Goal: Task Accomplishment & Management: Manage account settings

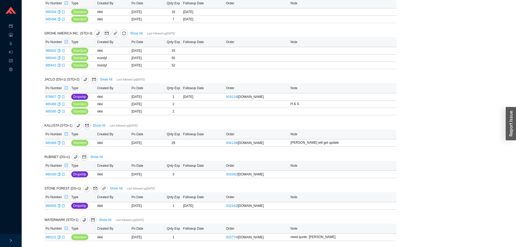
scroll to position [334, 0]
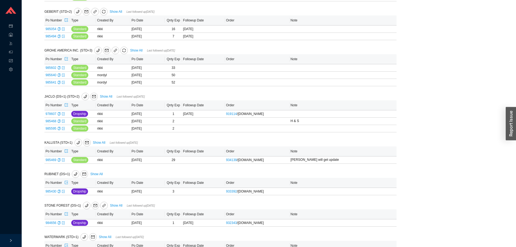
scroll to position [334, 0]
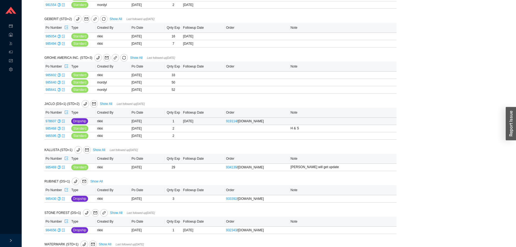
scroll to position [334, 0]
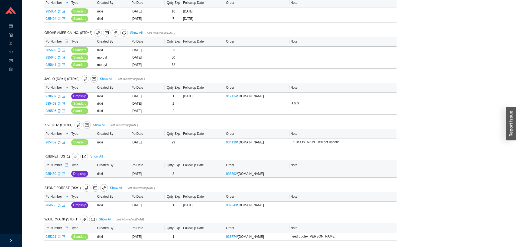
click at [63, 174] on icon "export" at bounding box center [63, 173] width 3 height 3
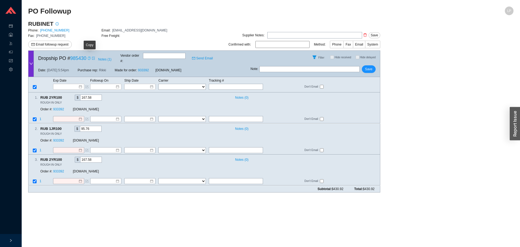
click at [90, 59] on icon "copy" at bounding box center [89, 58] width 2 height 3
click at [89, 57] on icon "copy" at bounding box center [89, 58] width 3 height 3
click at [335, 66] on input "text" at bounding box center [310, 69] width 100 height 6
type input "emailed for conf"
click at [369, 66] on span "Save" at bounding box center [368, 68] width 7 height 5
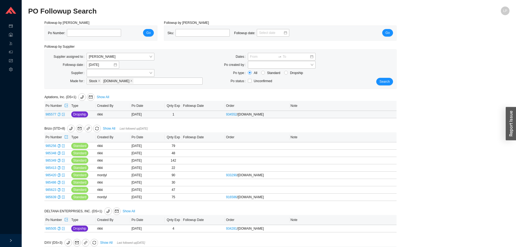
click at [59, 114] on icon "copy" at bounding box center [58, 114] width 3 height 3
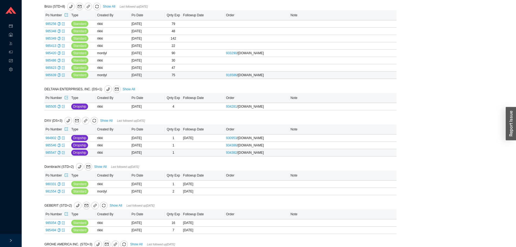
scroll to position [163, 0]
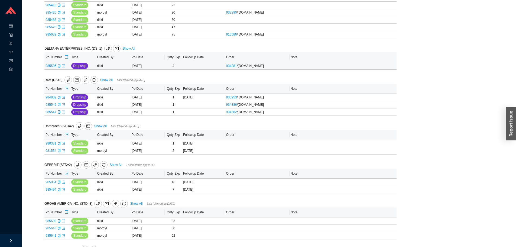
click at [59, 69] on div "Copy" at bounding box center [58, 65] width 3 height 5
click at [64, 66] on icon "export" at bounding box center [63, 65] width 3 height 3
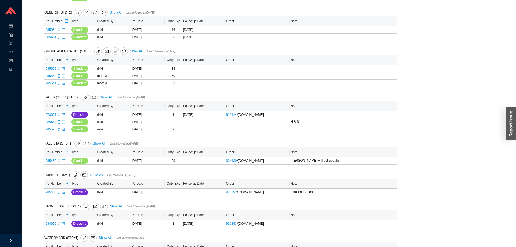
scroll to position [334, 0]
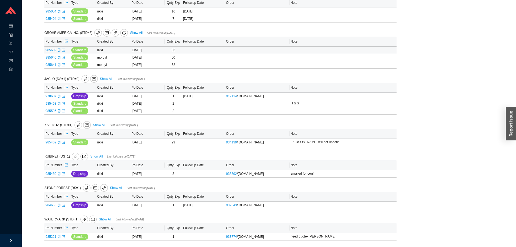
click at [61, 50] on td "985602" at bounding box center [57, 50] width 26 height 7
click at [62, 49] on icon "export" at bounding box center [63, 50] width 3 height 3
click at [63, 206] on icon "export" at bounding box center [63, 205] width 3 height 3
click at [63, 237] on icon "export" at bounding box center [63, 236] width 3 height 3
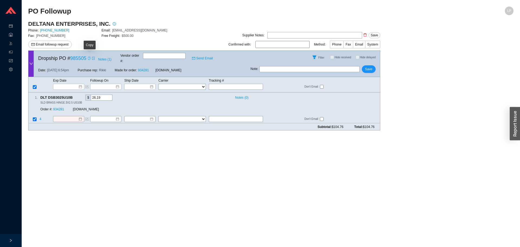
click at [91, 57] on icon "copy" at bounding box center [89, 58] width 3 height 3
click at [216, 116] on input "text" at bounding box center [236, 119] width 54 height 6
paste input "392240835336;"
type input "392240835336"
click at [197, 116] on select "FedEx UPS ---------------- 2 Day Transportation INC A&B Freight A. [PERSON_NAME…" at bounding box center [182, 119] width 47 height 6
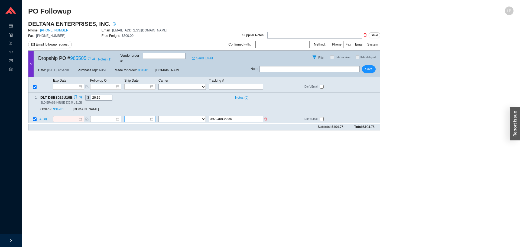
select select "1"
click at [145, 117] on input at bounding box center [137, 119] width 23 height 5
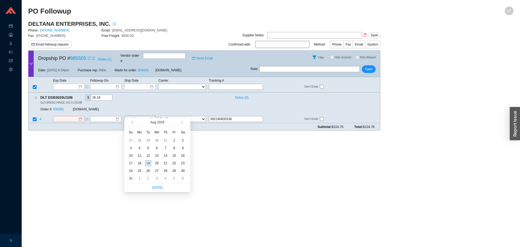
type input "[DATE]"
drag, startPoint x: 148, startPoint y: 165, endPoint x: 141, endPoint y: 160, distance: 8.6
click at [148, 165] on div "19" at bounding box center [148, 163] width 6 height 6
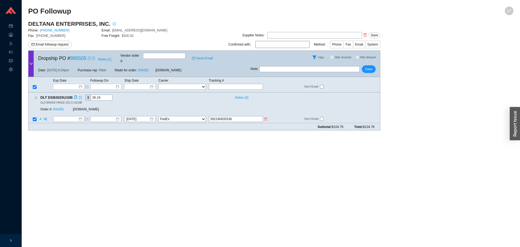
click at [64, 116] on td at bounding box center [71, 119] width 37 height 7
click at [70, 117] on input at bounding box center [66, 119] width 23 height 5
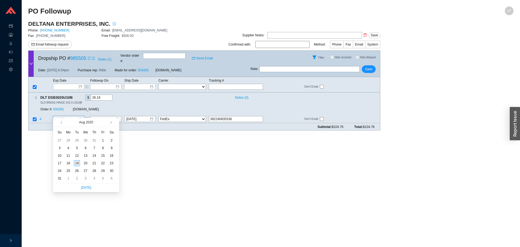
type input "[DATE]"
click at [78, 163] on div "19" at bounding box center [77, 163] width 6 height 6
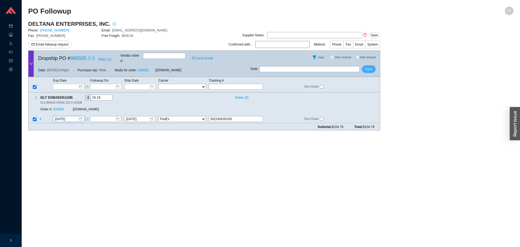
click at [364, 67] on button "Save" at bounding box center [369, 69] width 14 height 8
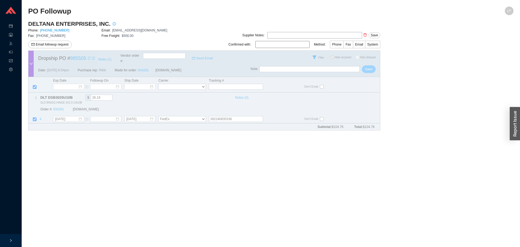
checkbox input "true"
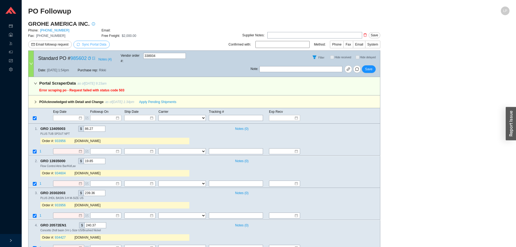
click at [102, 44] on span "Sync Portal Data" at bounding box center [94, 45] width 24 height 4
click at [120, 29] on span "OK" at bounding box center [120, 29] width 5 height 5
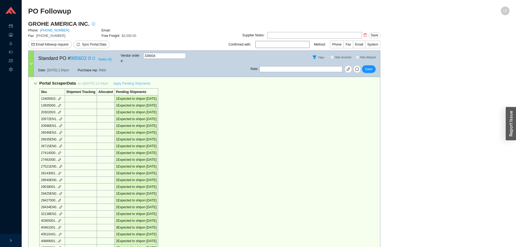
click at [138, 81] on span "Apply Pending Shipments" at bounding box center [131, 83] width 37 height 5
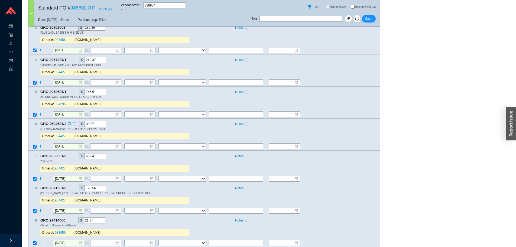
scroll to position [407, 0]
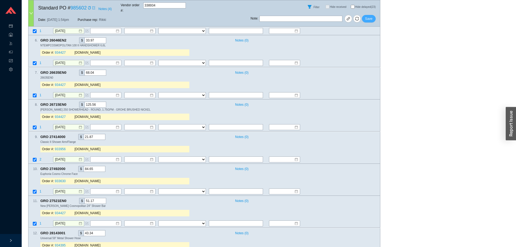
click at [368, 17] on span "Save" at bounding box center [368, 18] width 7 height 5
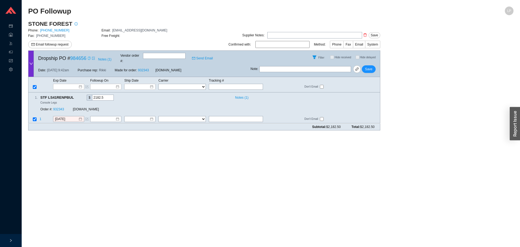
click at [89, 57] on icon "copy" at bounding box center [89, 58] width 3 height 3
click at [378, 140] on main "PO Followup LP STONE FOREST Phone: 505-986-8883 Email: SALES@STONEFOREST.COM Fa…" at bounding box center [271, 127] width 486 height 240
click at [58, 108] on link "932343" at bounding box center [58, 110] width 11 height 4
click at [63, 47] on span "Email followup request" at bounding box center [52, 44] width 33 height 5
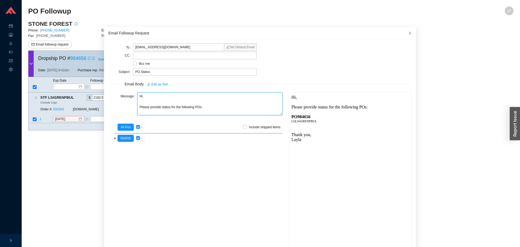
drag, startPoint x: 144, startPoint y: 96, endPoint x: 135, endPoint y: 97, distance: 9.5
click at [135, 97] on div "Message Hi, Please provide status for the following POs:" at bounding box center [195, 104] width 174 height 24
click at [158, 107] on textarea "Good morning, Please provide status for the following POs:" at bounding box center [209, 103] width 145 height 23
click at [172, 105] on textarea "Good morning, Please provide the status for the following POs:" at bounding box center [209, 103] width 145 height 23
click at [174, 107] on textarea "Good morning, Please provide the status for the following POs:" at bounding box center [209, 103] width 145 height 23
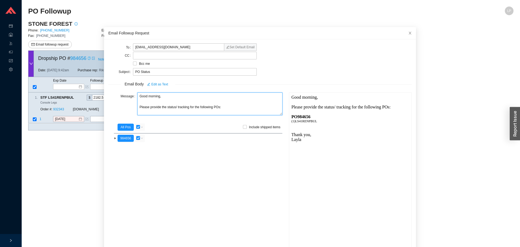
click at [212, 107] on textarea "Good morning, Please provide the status/ tracking for the following POs:" at bounding box center [209, 103] width 145 height 23
click at [210, 107] on textarea "Good morning, Please provide the status/ tracking for the following POs:" at bounding box center [209, 103] width 145 height 23
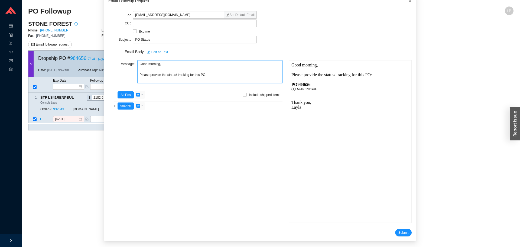
type textarea "Good morning, Please provide the status/ tracking for this PO:"
click at [395, 228] on form "To INFO@STONEFOREST.COM Set Default Email CC Bcc me Subject PO Status Email Bod…" at bounding box center [260, 123] width 304 height 225
click at [399, 230] on span "Submit" at bounding box center [404, 232] width 10 height 5
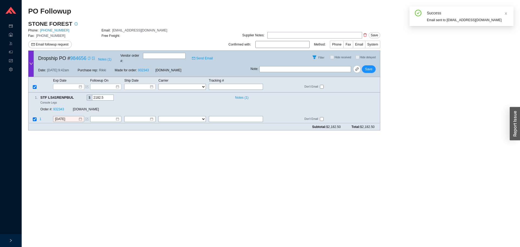
drag, startPoint x: 305, startPoint y: 62, endPoint x: 305, endPoint y: 74, distance: 12.2
click at [305, 64] on div "Note : Save" at bounding box center [316, 70] width 130 height 13
click at [305, 67] on input "text" at bounding box center [306, 69] width 92 height 6
type input "emailed"
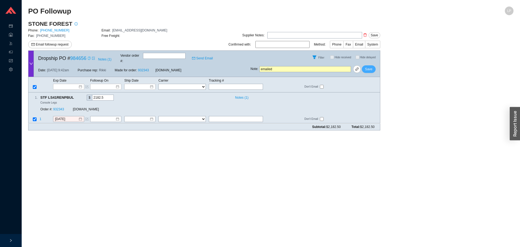
click at [374, 66] on button "Save" at bounding box center [369, 69] width 14 height 8
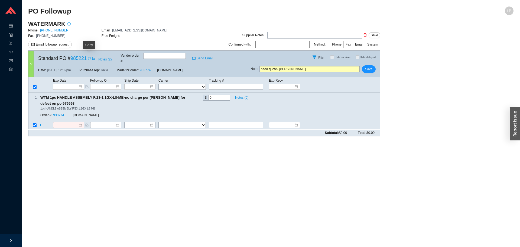
click at [90, 57] on icon "copy" at bounding box center [89, 58] width 3 height 3
click at [88, 57] on icon "copy" at bounding box center [89, 58] width 3 height 3
drag, startPoint x: 414, startPoint y: 145, endPoint x: 417, endPoint y: 107, distance: 37.8
click at [414, 141] on main "PO Followup LP WATERMARK Phone: [PHONE_NUMBER] Email: [EMAIL_ADDRESS][DOMAIN_NA…" at bounding box center [271, 127] width 486 height 240
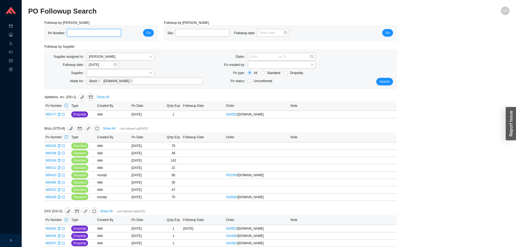
scroll to position [108, 0]
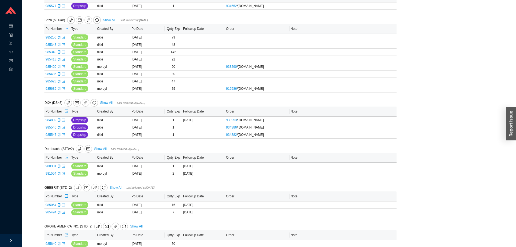
click at [67, 28] on icon "export" at bounding box center [67, 29] width 4 height 4
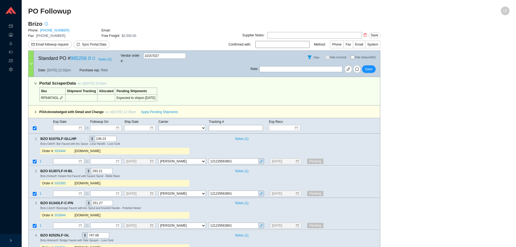
select select "40"
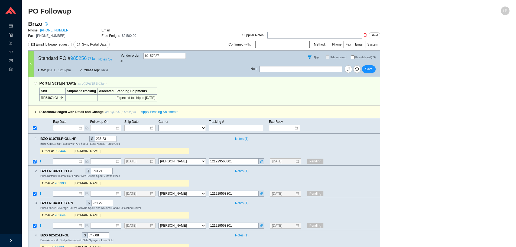
select select "40"
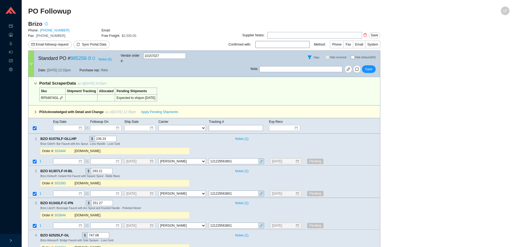
select select "40"
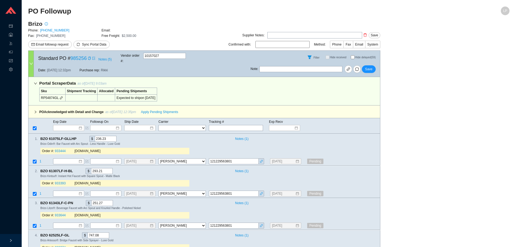
select select "40"
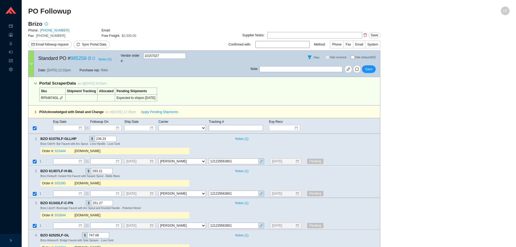
select select "40"
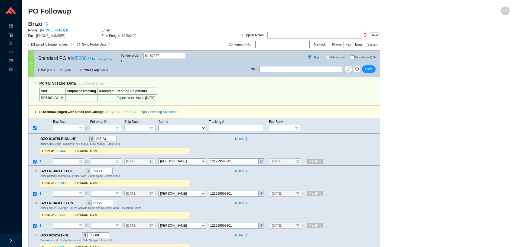
select select "40"
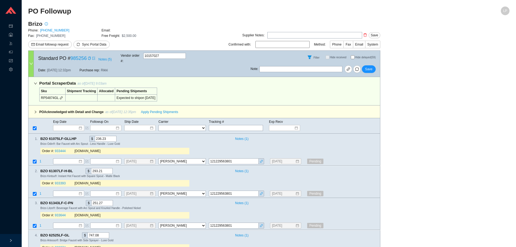
select select "40"
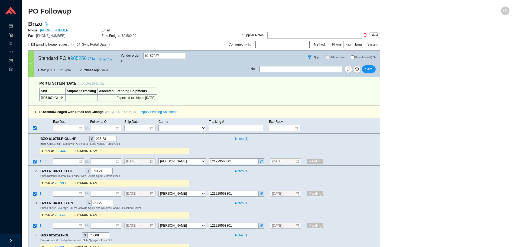
select select "40"
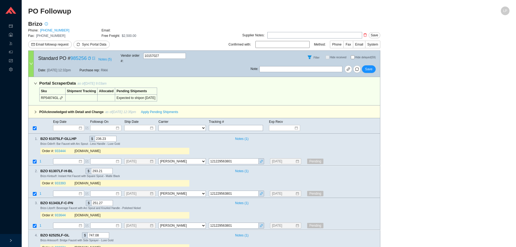
select select "40"
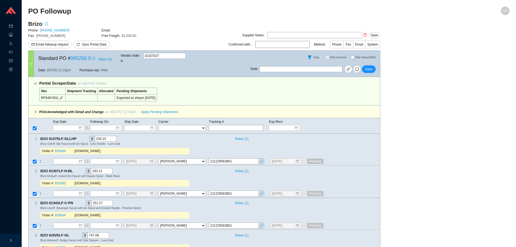
select select "40"
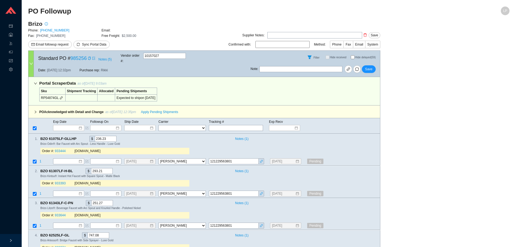
select select "40"
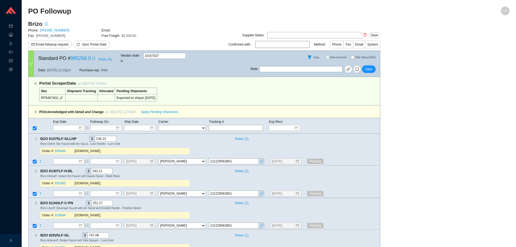
select select "40"
click at [352, 56] on input "Hide delayed (59)" at bounding box center [353, 57] width 4 height 4
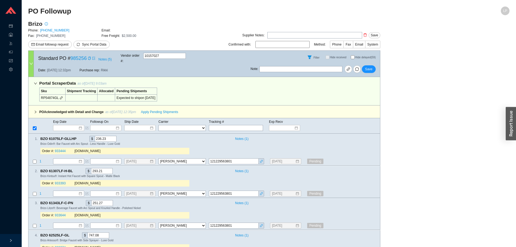
checkbox input "true"
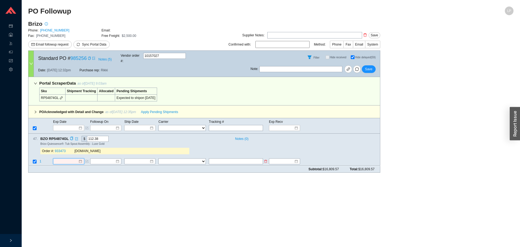
click at [71, 159] on input at bounding box center [66, 161] width 23 height 5
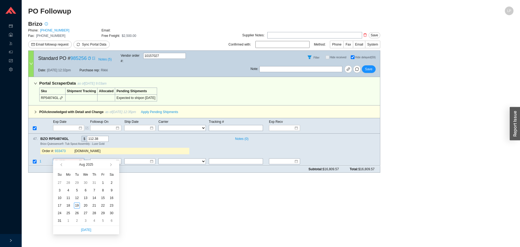
type input "8/2/2025"
click at [110, 164] on span "button" at bounding box center [110, 164] width 3 height 3
type input "[DATE]"
click at [78, 192] on div "9" at bounding box center [77, 190] width 6 height 6
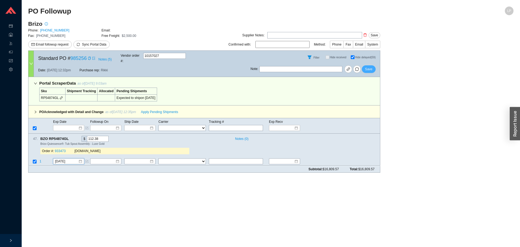
click at [366, 66] on span "Save" at bounding box center [368, 68] width 7 height 5
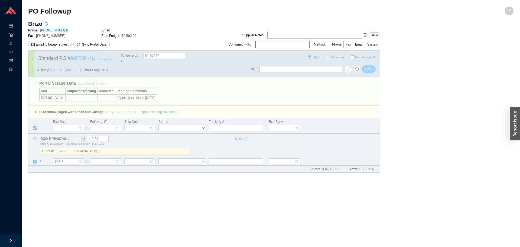
checkbox input "false"
select select "40"
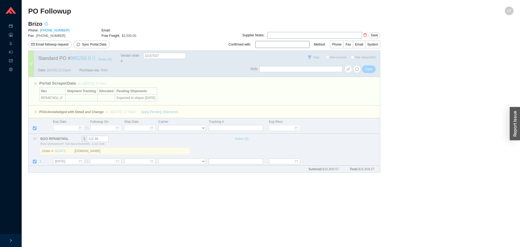
select select "40"
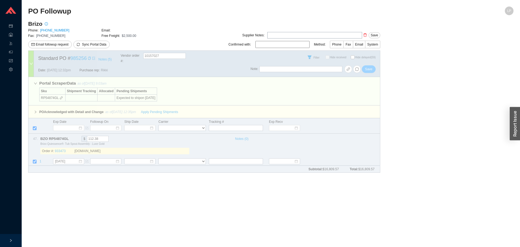
select select "40"
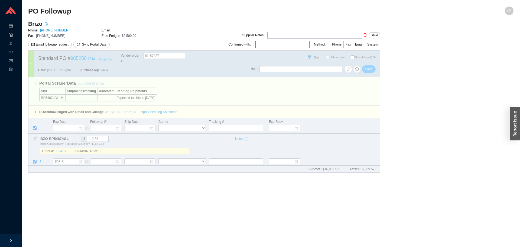
select select "40"
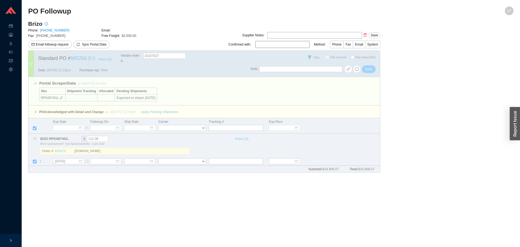
select select "40"
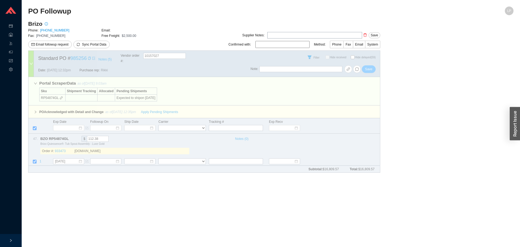
select select "40"
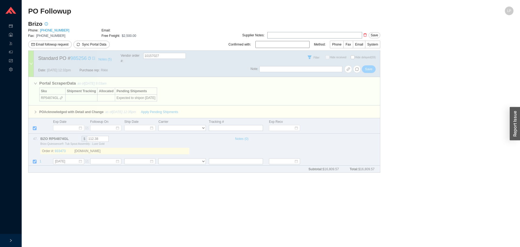
select select "40"
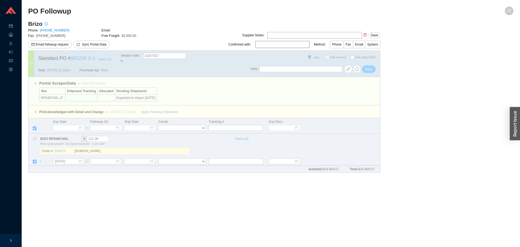
select select "40"
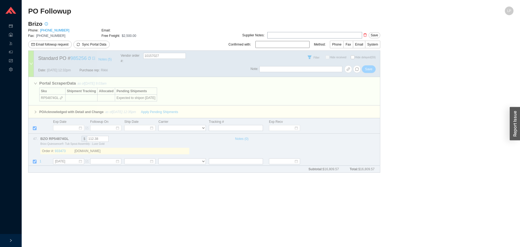
select select "40"
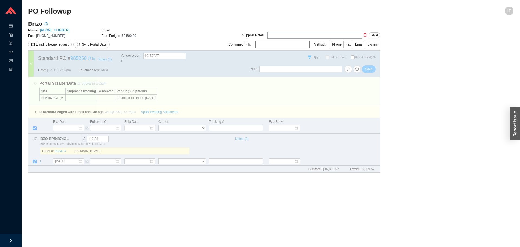
select select "40"
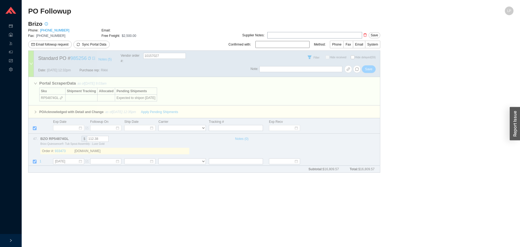
select select "40"
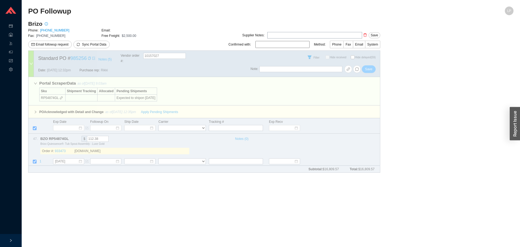
select select "40"
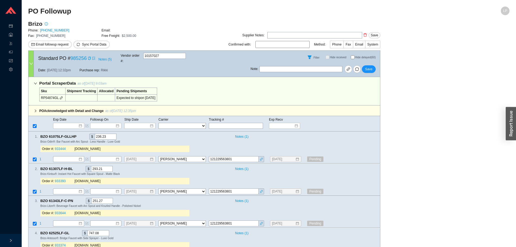
click at [354, 55] on input "Hide delayed (60)" at bounding box center [353, 57] width 4 height 4
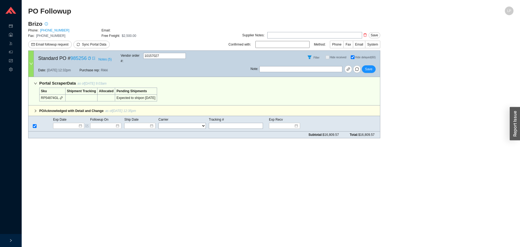
click at [351, 55] on input "Hide delayed (60)" at bounding box center [353, 57] width 4 height 4
checkbox input "false"
checkbox input "true"
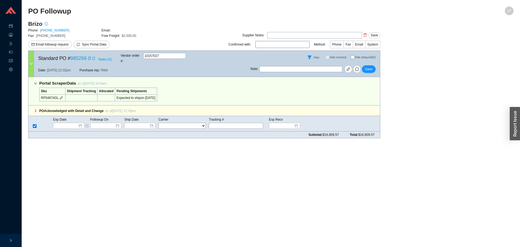
checkbox input "true"
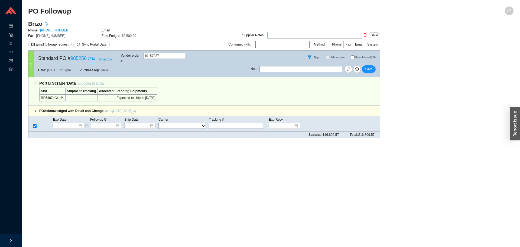
checkbox input "true"
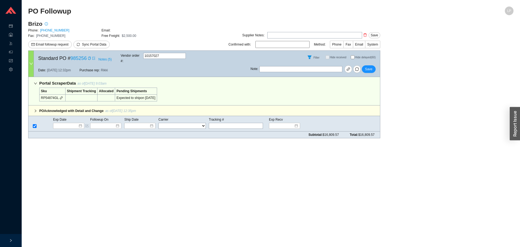
checkbox input "true"
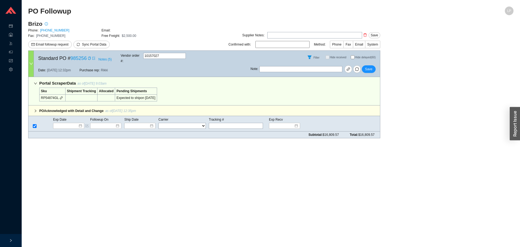
checkbox input "true"
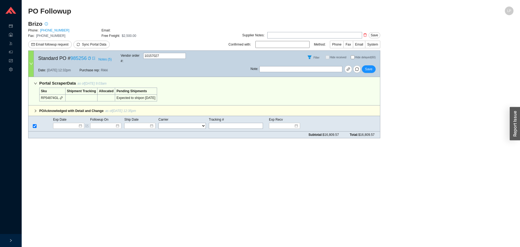
checkbox input "true"
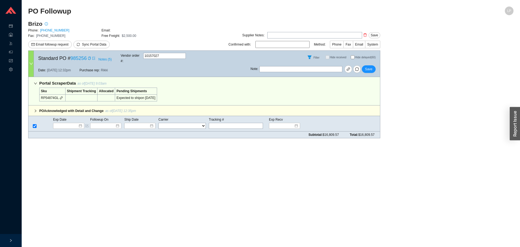
checkbox input "true"
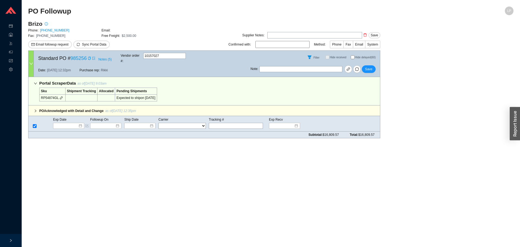
checkbox input "true"
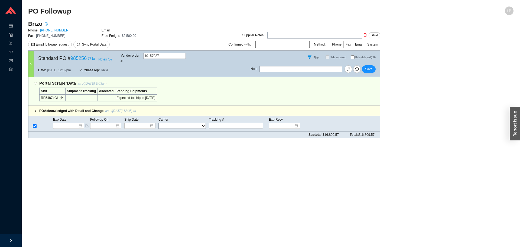
checkbox input "true"
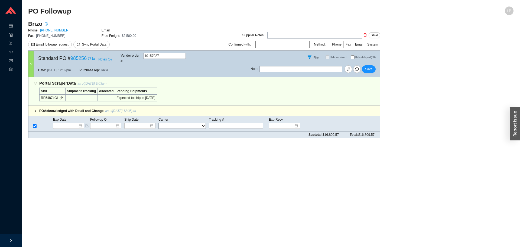
checkbox input "true"
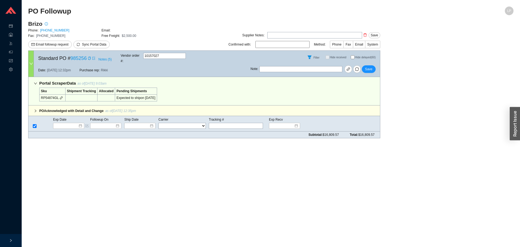
checkbox input "true"
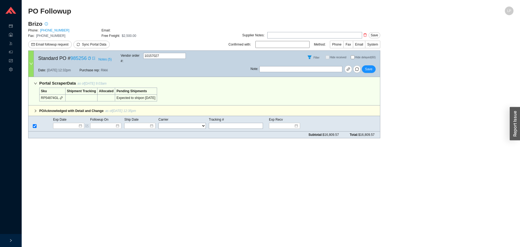
checkbox input "true"
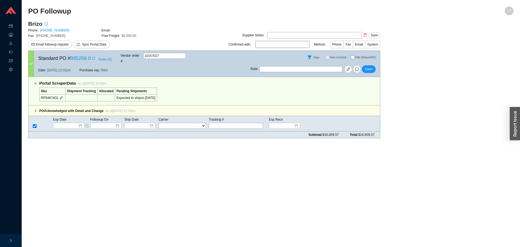
checkbox input "true"
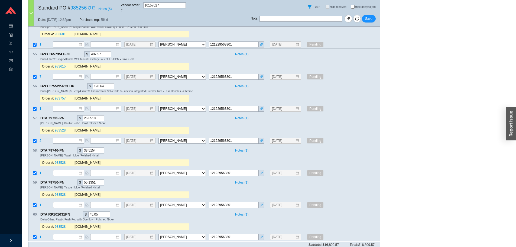
scroll to position [1816, 0]
click at [365, 17] on button "Save" at bounding box center [369, 19] width 14 height 8
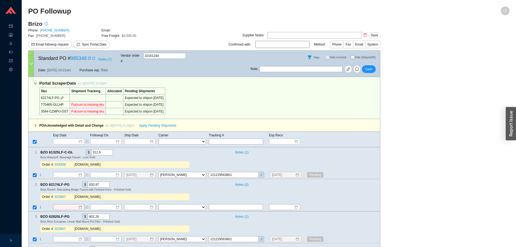
select select "40"
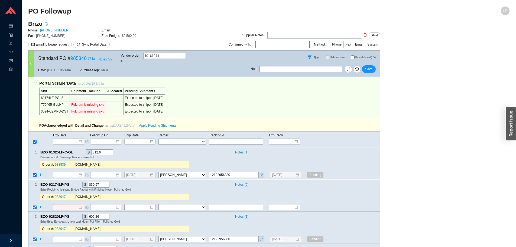
select select "40"
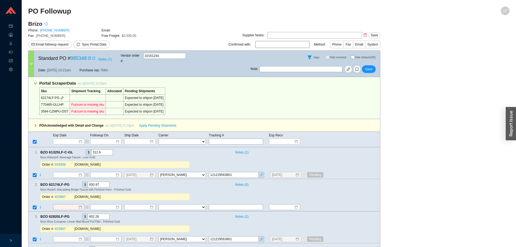
select select "40"
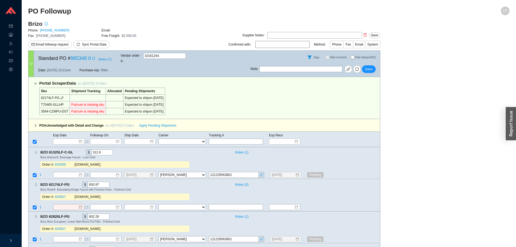
select select "40"
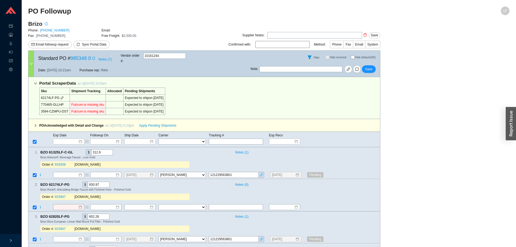
select select "40"
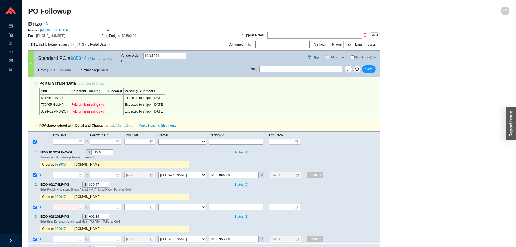
select select "40"
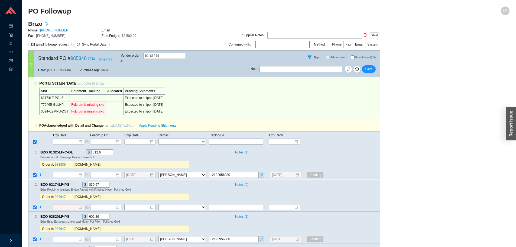
select select "40"
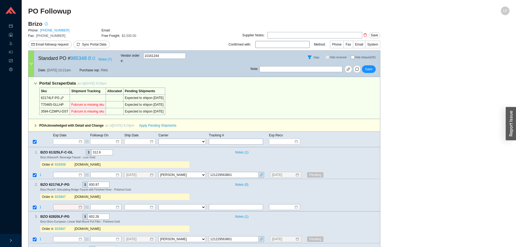
click at [351, 56] on input "Hide delayed (35)" at bounding box center [353, 57] width 4 height 4
checkbox input "true"
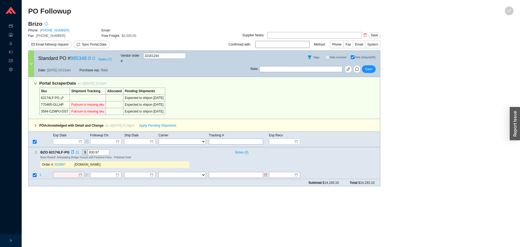
drag, startPoint x: 69, startPoint y: 166, endPoint x: 66, endPoint y: 173, distance: 7.2
click at [69, 172] on td at bounding box center [71, 175] width 37 height 7
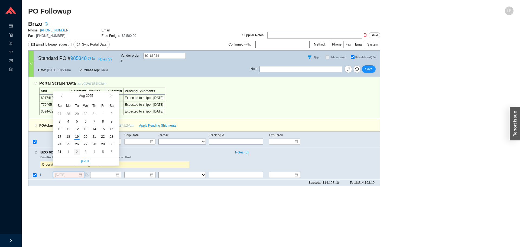
type input "[DATE]"
type input "8/1/2025"
click at [109, 97] on button "button" at bounding box center [110, 95] width 5 height 9
type input "[DATE]"
click at [78, 122] on div "9" at bounding box center [77, 121] width 6 height 6
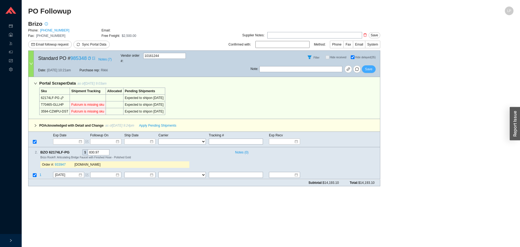
click at [368, 65] on button "Save" at bounding box center [369, 69] width 14 height 8
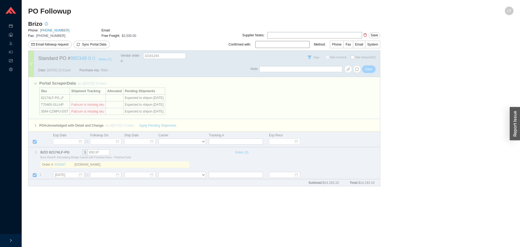
checkbox input "false"
select select "40"
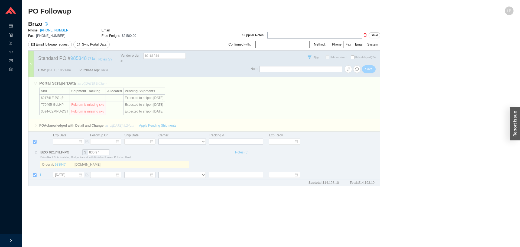
select select "40"
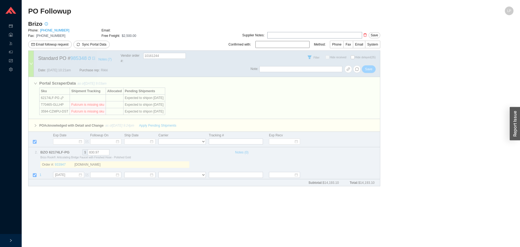
select select "40"
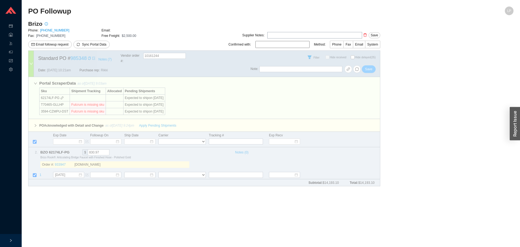
select select "40"
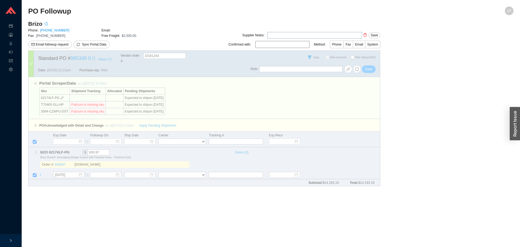
select select "40"
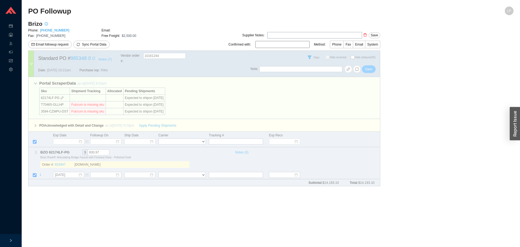
select select "40"
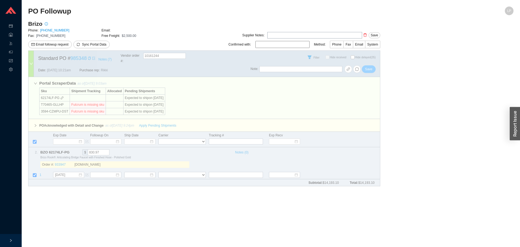
select select "40"
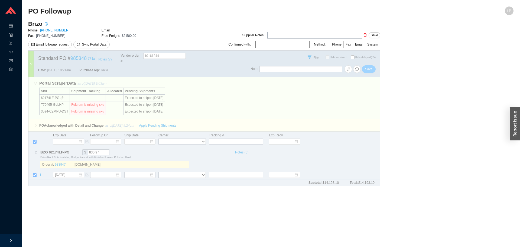
select select "40"
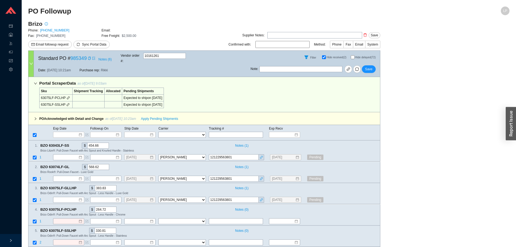
select select "40"
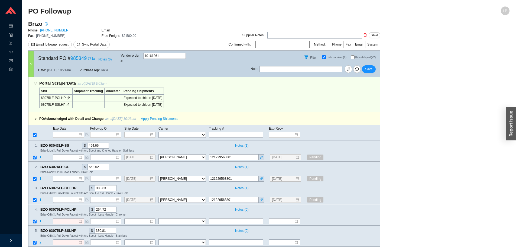
select select "40"
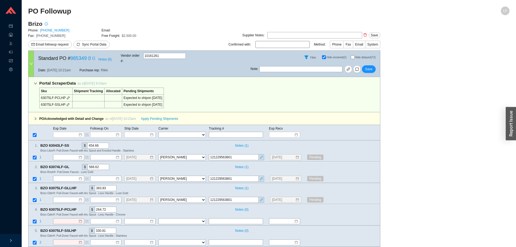
select select "40"
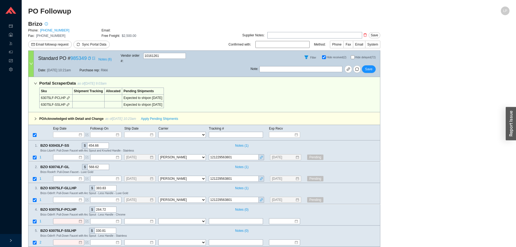
select select "40"
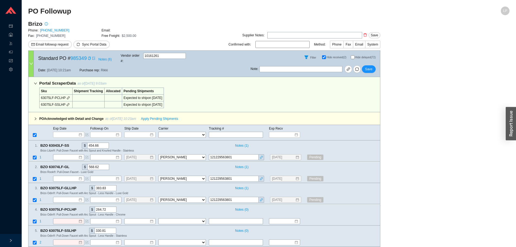
select select "40"
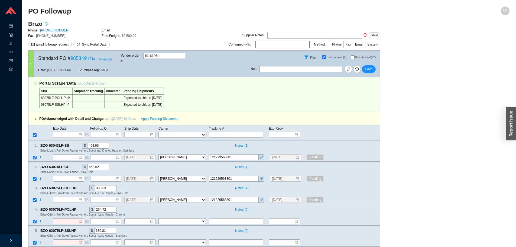
select select "40"
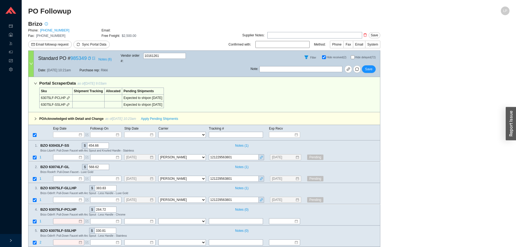
select select "40"
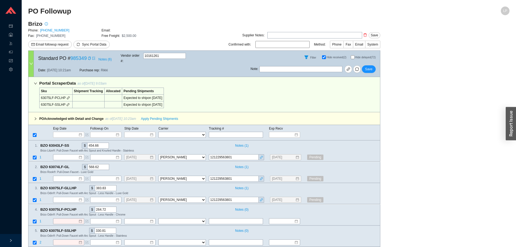
select select "40"
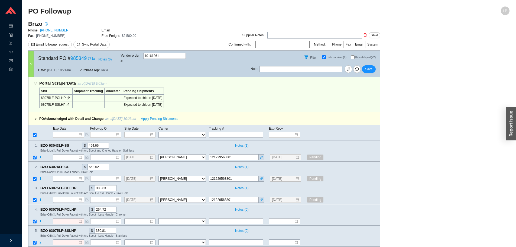
select select "40"
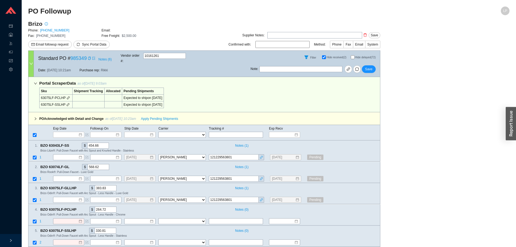
select select "40"
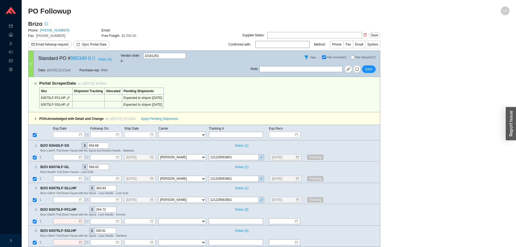
select select "40"
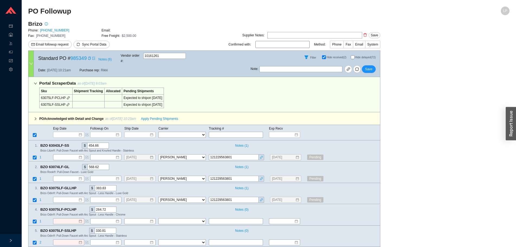
select select "40"
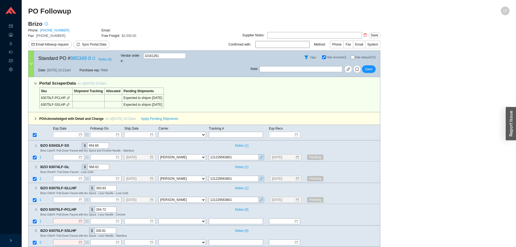
select select "40"
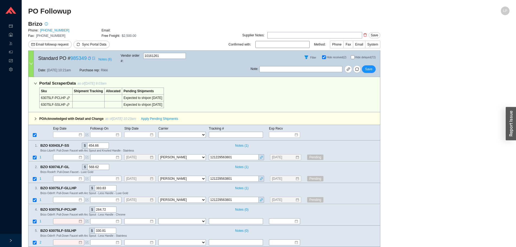
select select "40"
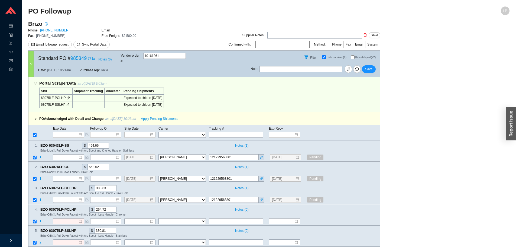
select select "40"
click at [353, 55] on input "Hide delayed (72)" at bounding box center [353, 57] width 4 height 4
checkbox input "true"
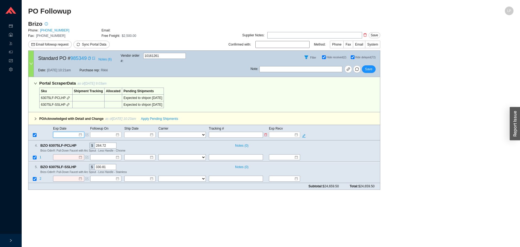
click at [60, 132] on input at bounding box center [66, 134] width 23 height 5
type input "8/2/2025"
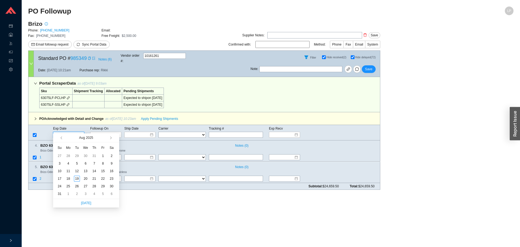
type input "8/2/2025"
click at [114, 139] on span "button" at bounding box center [115, 137] width 5 height 9
click at [111, 139] on button "button" at bounding box center [110, 137] width 5 height 9
type input "[DATE]"
click at [76, 165] on div "9" at bounding box center [77, 163] width 6 height 6
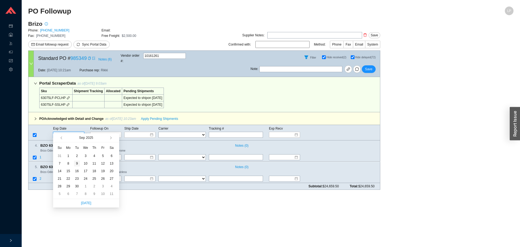
type input "[DATE]"
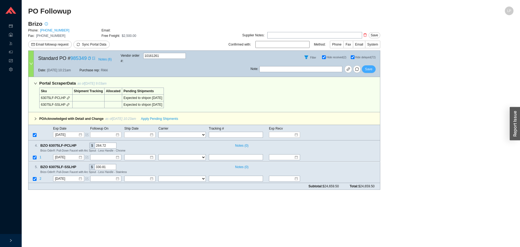
click at [372, 68] on span "Save" at bounding box center [368, 68] width 7 height 5
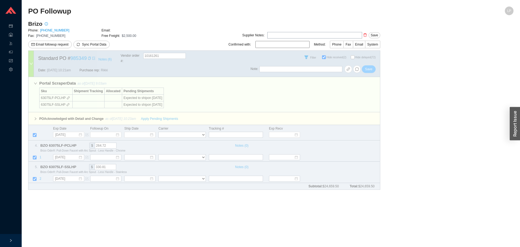
checkbox input "false"
select select "40"
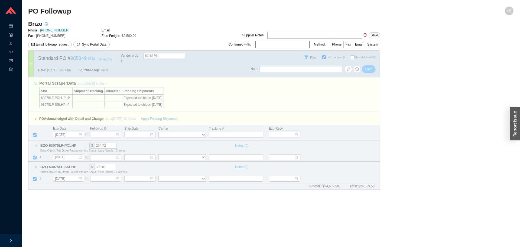
select select "40"
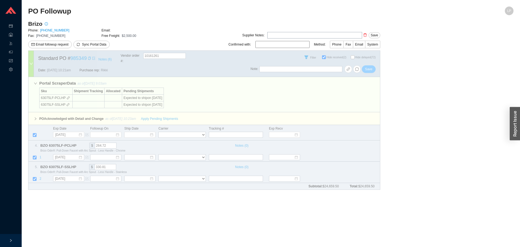
select select "40"
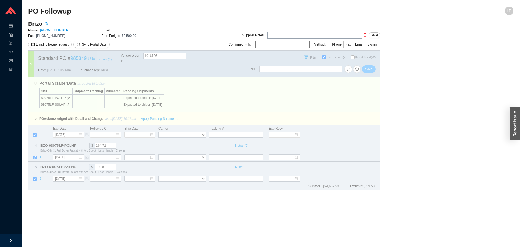
select select "40"
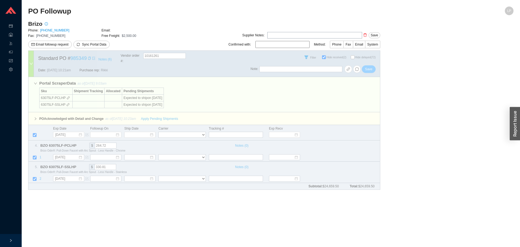
select select "40"
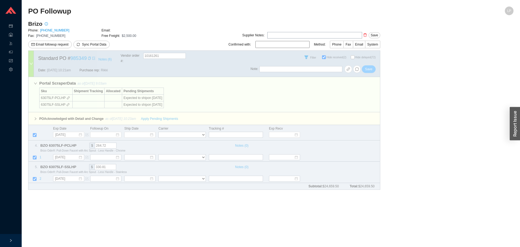
select select "40"
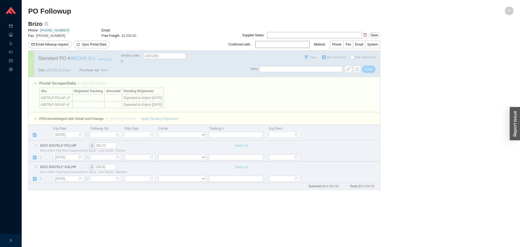
select select "40"
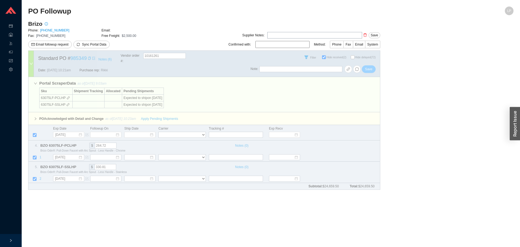
select select "40"
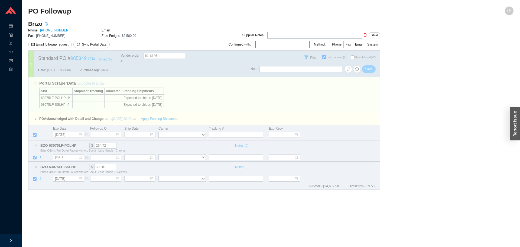
select select "40"
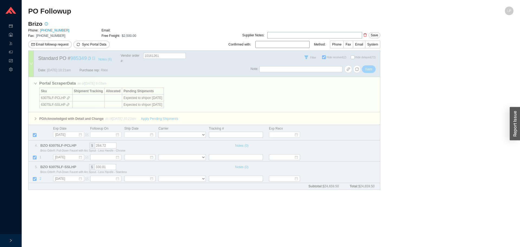
select select "40"
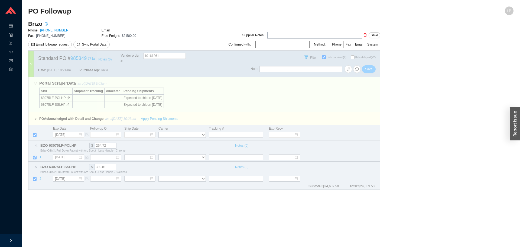
select select "40"
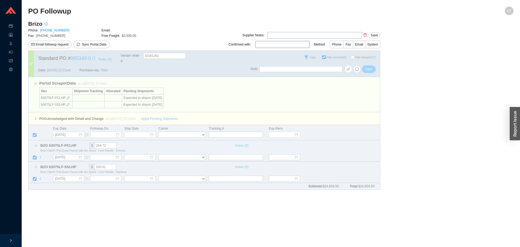
select select "40"
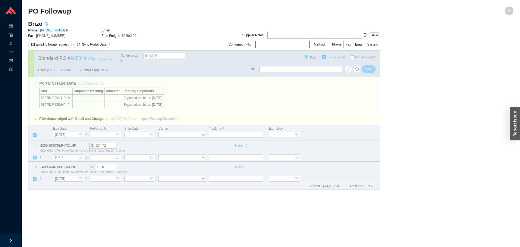
select select "40"
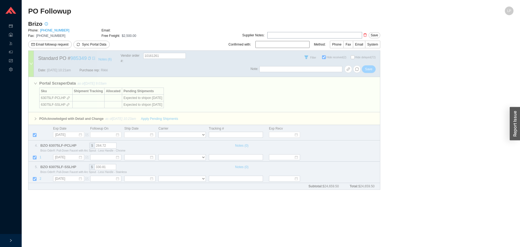
select select "40"
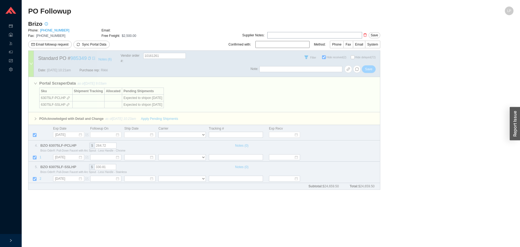
select select "40"
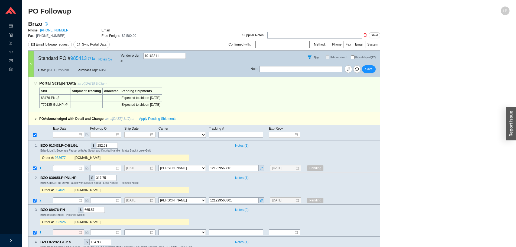
select select "40"
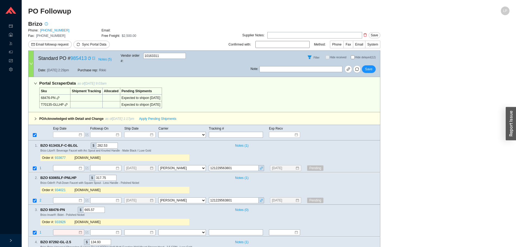
select select "40"
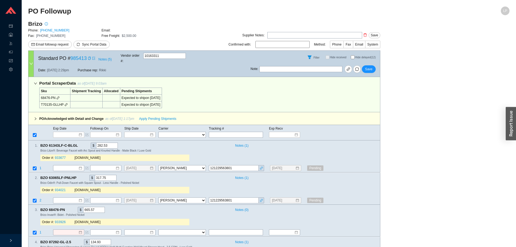
select select "40"
click at [352, 55] on input "Hide delayed (12)" at bounding box center [353, 57] width 4 height 4
checkbox input "true"
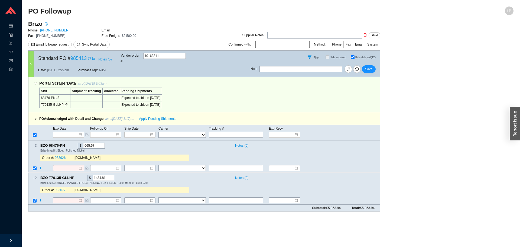
click at [74, 134] on div "Exp Date Followup On Ship Date Carrier Tracking # Exp Recv FedEx UPS ----------…" at bounding box center [204, 132] width 352 height 15
click at [78, 132] on input at bounding box center [66, 134] width 23 height 5
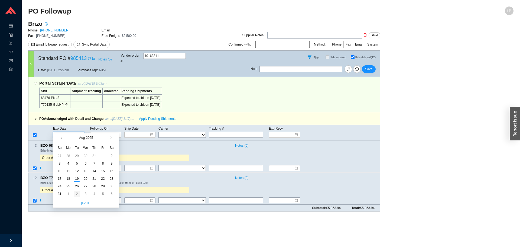
type input "9/2/2025"
type input "8/1/2025"
click at [112, 139] on button "button" at bounding box center [110, 137] width 5 height 9
type input "9/9/2025"
click at [75, 162] on div "9" at bounding box center [77, 163] width 6 height 6
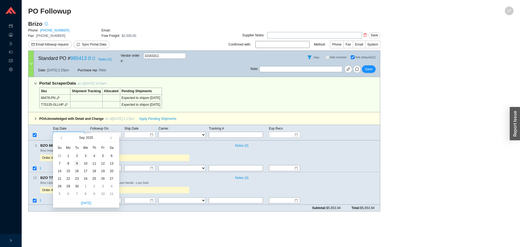
type input "9/9/2025"
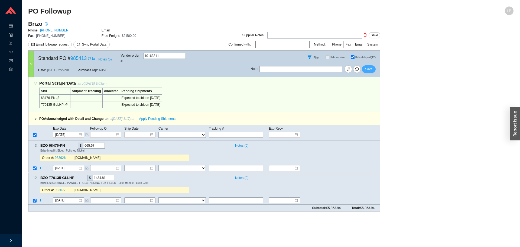
click at [367, 66] on span "Save" at bounding box center [368, 68] width 7 height 5
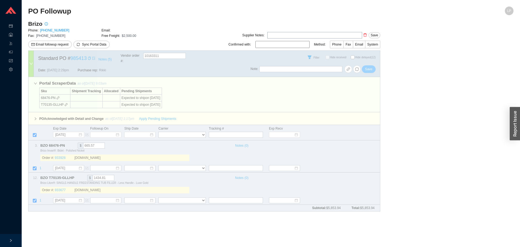
checkbox input "false"
select select "40"
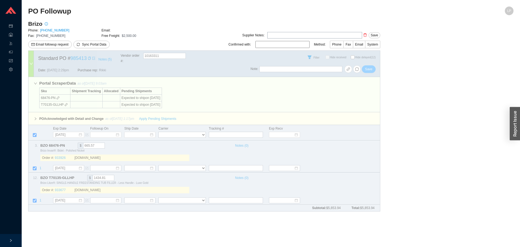
select select "40"
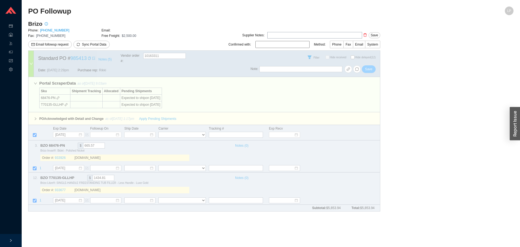
select select "40"
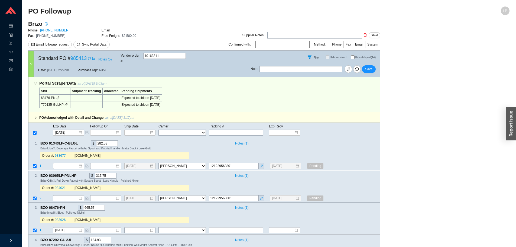
click at [353, 57] on input "Hide delayed (14)" at bounding box center [353, 57] width 4 height 4
checkbox input "true"
checkbox input "false"
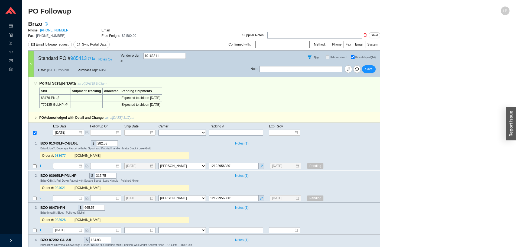
checkbox input "false"
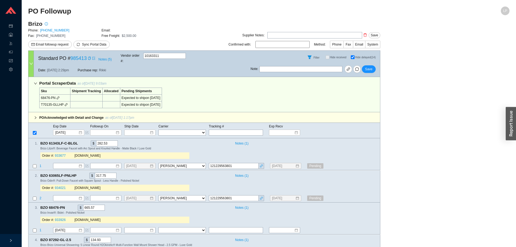
checkbox input "false"
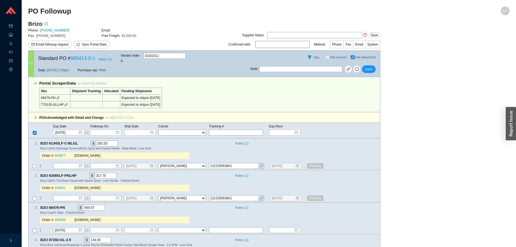
checkbox input "false"
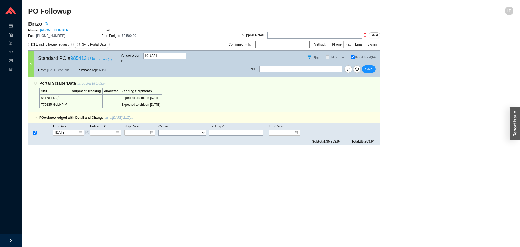
click at [352, 55] on input "Hide delayed (14)" at bounding box center [353, 57] width 4 height 4
checkbox input "false"
checkbox input "true"
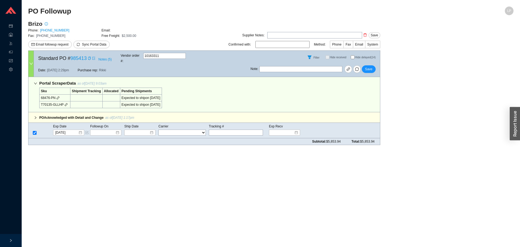
checkbox input "true"
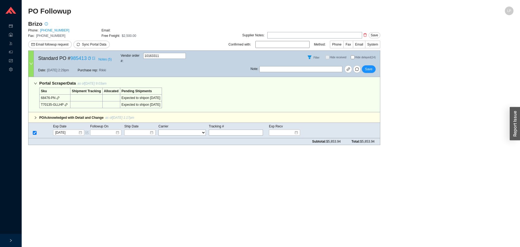
checkbox input "true"
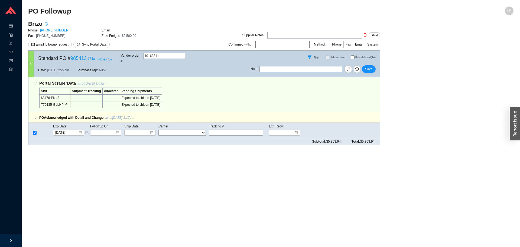
checkbox input "true"
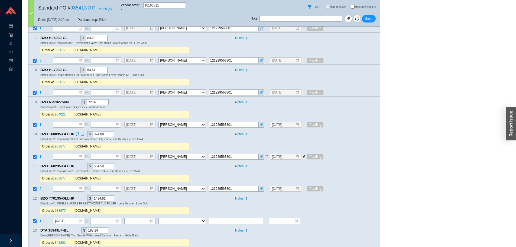
scroll to position [346, 0]
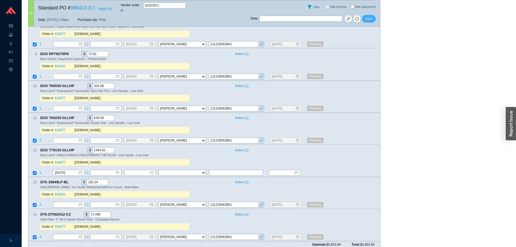
click at [374, 15] on button "Save" at bounding box center [369, 19] width 14 height 8
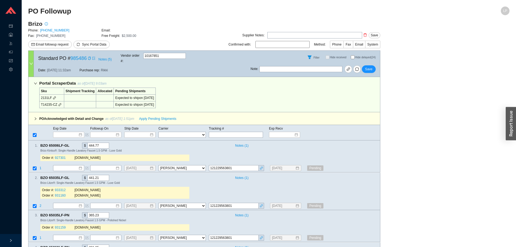
select select "40"
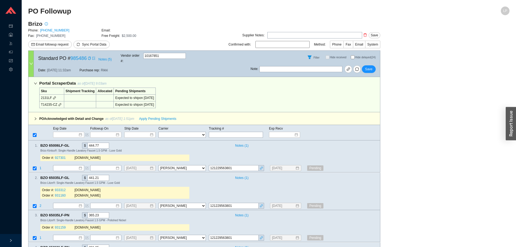
select select "40"
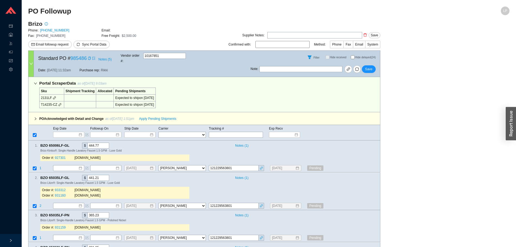
select select "40"
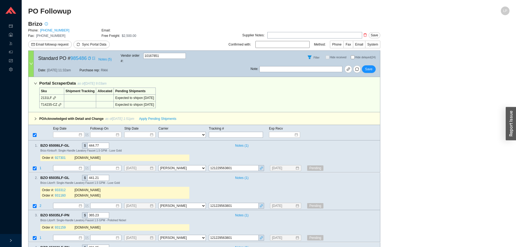
select select "40"
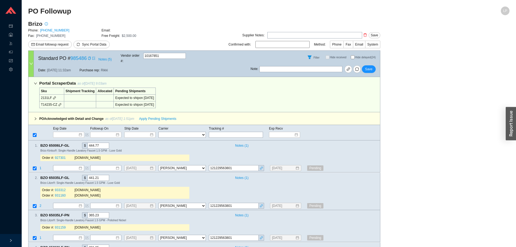
select select "40"
click at [352, 55] on input "Hide delayed (24)" at bounding box center [353, 57] width 4 height 4
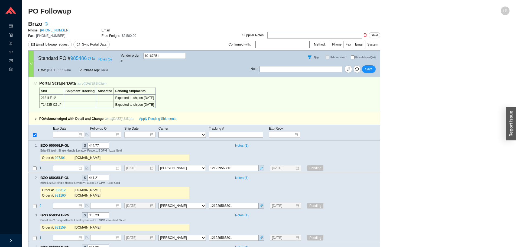
checkbox input "true"
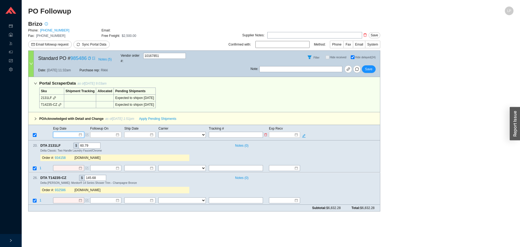
click at [65, 132] on input at bounding box center [66, 134] width 23 height 5
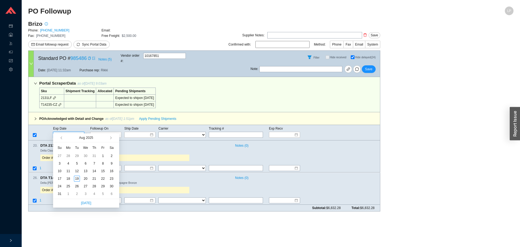
type input "[DATE]"
click at [111, 139] on span "button" at bounding box center [110, 138] width 3 height 3
type input "[DATE]"
click at [77, 162] on div "9" at bounding box center [77, 163] width 6 height 6
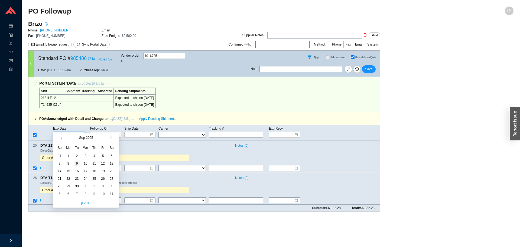
type input "[DATE]"
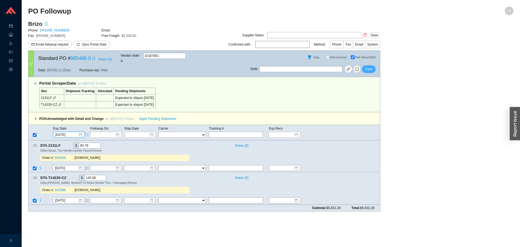
click at [372, 66] on span "Save" at bounding box center [368, 68] width 7 height 5
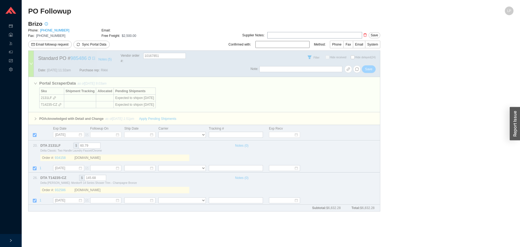
checkbox input "false"
select select "40"
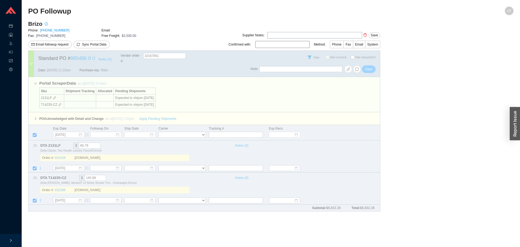
select select "40"
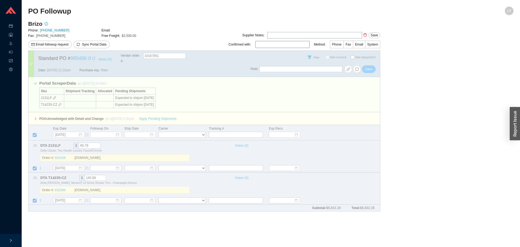
select select "40"
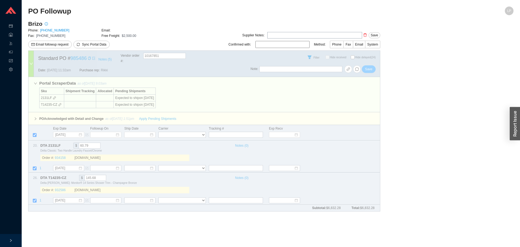
select select "40"
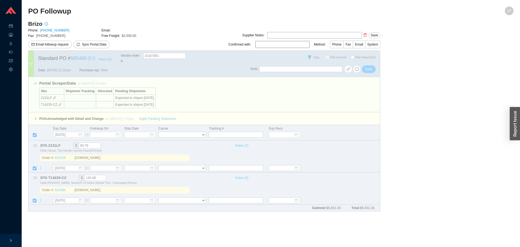
select select "40"
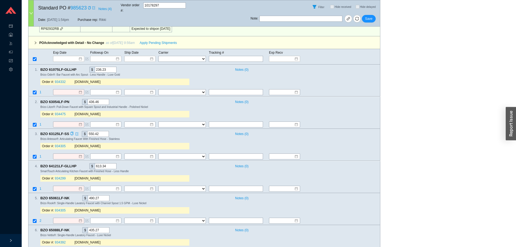
scroll to position [407, 0]
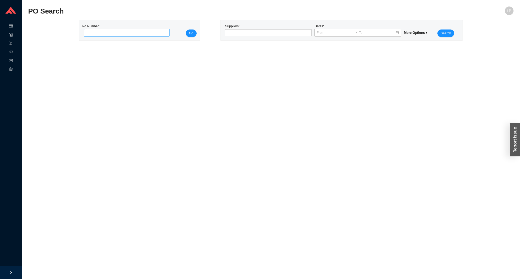
click at [132, 36] on input "tel" at bounding box center [127, 33] width 86 height 8
type input "985577"
click at [196, 34] on button "Go" at bounding box center [191, 34] width 11 height 8
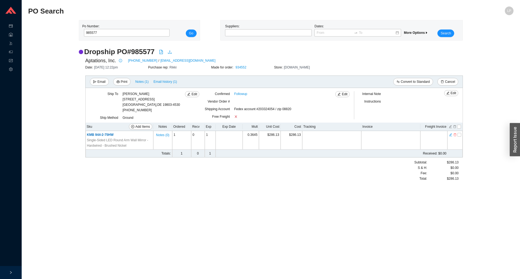
click at [268, 218] on main "PO Search LP Po Number: 985577 Go Suppliers: Dates: More Options Search Dropshi…" at bounding box center [271, 143] width 486 height 273
click at [451, 81] on span "Cancel" at bounding box center [450, 81] width 10 height 5
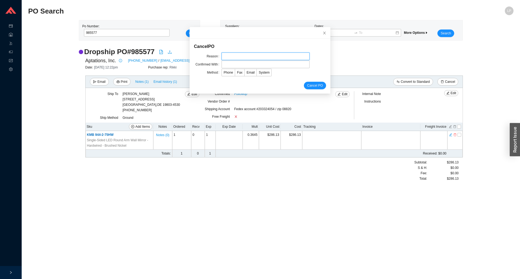
click at [233, 55] on input "text" at bounding box center [266, 57] width 88 height 8
type input "lead time"
click at [250, 65] on input "text" at bounding box center [266, 65] width 88 height 8
type input "confirmation"
click at [247, 71] on span "Email" at bounding box center [251, 73] width 8 height 4
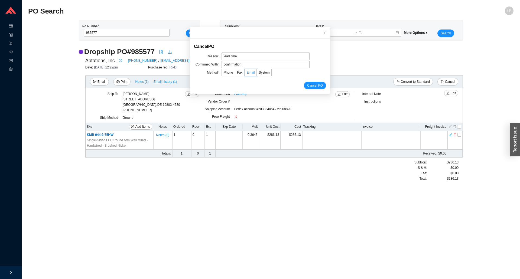
click at [245, 74] on input "Email" at bounding box center [245, 74] width 0 height 0
click at [318, 85] on button "Cancel PO" at bounding box center [315, 86] width 22 height 8
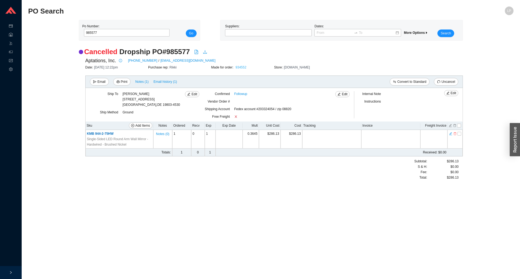
click at [246, 68] on link "934552" at bounding box center [241, 68] width 11 height 4
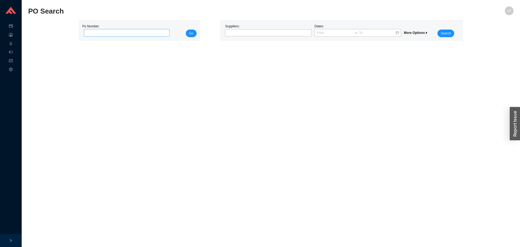
click at [123, 32] on input "tel" at bounding box center [127, 33] width 86 height 8
type input "985728"
click at [192, 34] on span "Go" at bounding box center [191, 33] width 4 height 5
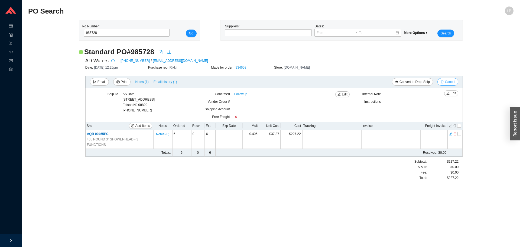
click at [446, 83] on span "Cancel" at bounding box center [450, 81] width 10 height 5
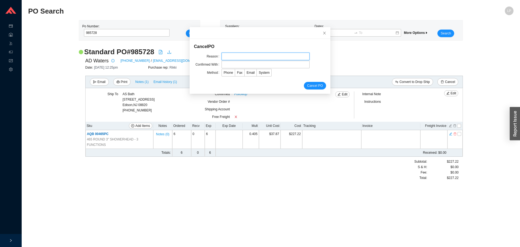
click at [256, 58] on input "text" at bounding box center [266, 57] width 88 height 8
type input "discontinued"
click at [241, 64] on input "text" at bounding box center [266, 65] width 88 height 8
type input "[PERSON_NAME]"
drag, startPoint x: 224, startPoint y: 82, endPoint x: 244, endPoint y: 78, distance: 21.1
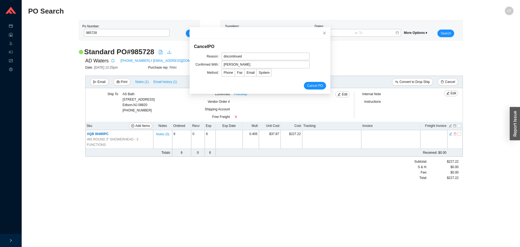
click at [226, 81] on form "Cancel PO Reason discontinued Confirmed With [PERSON_NAME] Method Phone Fax Ema…" at bounding box center [260, 66] width 132 height 46
click at [248, 76] on label "Email" at bounding box center [251, 73] width 12 height 8
click at [245, 74] on input "Email" at bounding box center [245, 74] width 0 height 0
click at [310, 84] on span "Cancel PO" at bounding box center [315, 85] width 16 height 5
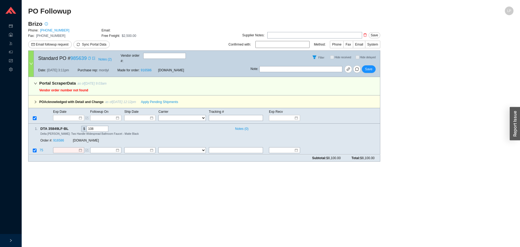
click at [90, 57] on icon "copy" at bounding box center [89, 58] width 3 height 3
click at [275, 66] on input "text" at bounding box center [301, 69] width 83 height 6
type input "emailed"
click at [374, 65] on button "Save" at bounding box center [369, 69] width 14 height 8
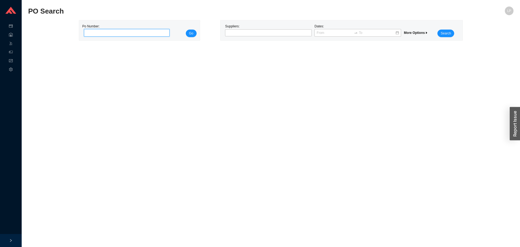
click at [152, 34] on input "tel" at bounding box center [127, 33] width 86 height 8
paste input "984704"
type input "984704"
click at [187, 31] on button "Go" at bounding box center [191, 34] width 11 height 8
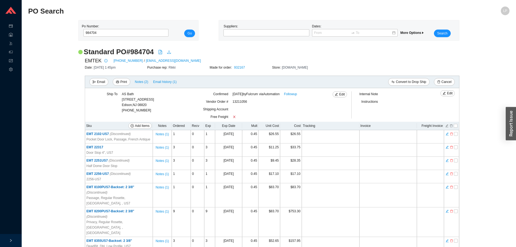
click at [425, 57] on div "EMTEK [PHONE_NUMBER] / [EMAIL_ADDRESS][DOMAIN_NAME]" at bounding box center [272, 61] width 375 height 8
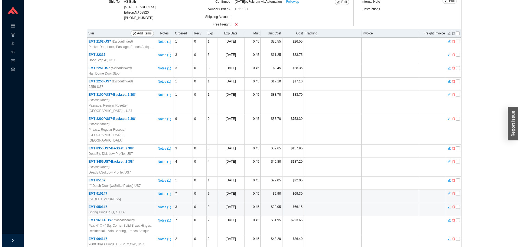
scroll to position [125, 0]
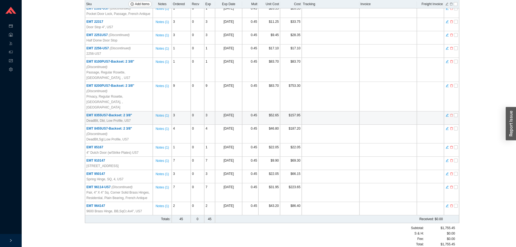
click at [452, 113] on icon "delete" at bounding box center [451, 115] width 3 height 4
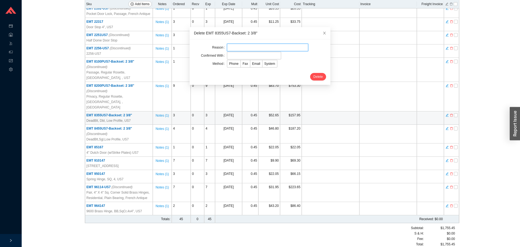
click at [235, 49] on input "text" at bounding box center [267, 48] width 81 height 8
type input "cancelled per jack"
click at [249, 56] on input "text" at bounding box center [254, 56] width 54 height 8
drag, startPoint x: 216, startPoint y: 74, endPoint x: 227, endPoint y: 72, distance: 10.6
click at [216, 74] on div "Delete" at bounding box center [260, 77] width 132 height 8
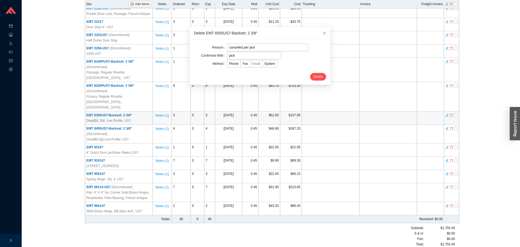
click at [255, 66] on label "Email" at bounding box center [256, 64] width 12 height 8
click at [250, 65] on input "Email" at bounding box center [250, 65] width 0 height 0
click at [246, 58] on input "jack" at bounding box center [254, 56] width 54 height 8
type input "jack/ emtek"
click at [316, 77] on span "Delete" at bounding box center [318, 76] width 9 height 5
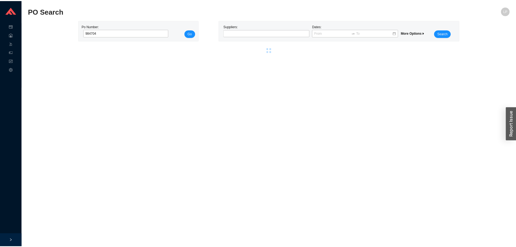
scroll to position [0, 0]
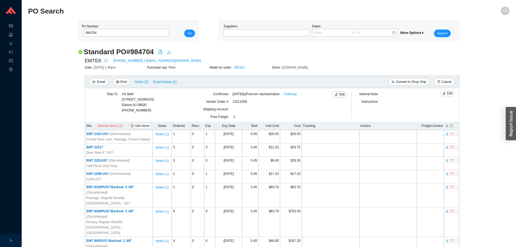
click at [427, 63] on div "EMTEK [PHONE_NUMBER] / [EMAIL_ADDRESS][DOMAIN_NAME]" at bounding box center [272, 61] width 375 height 8
click at [487, 120] on div "Standard PO # 984704 EMTEK [PHONE_NUMBER] / [EMAIL_ADDRESS][DOMAIN_NAME] Date: …" at bounding box center [269, 205] width 482 height 317
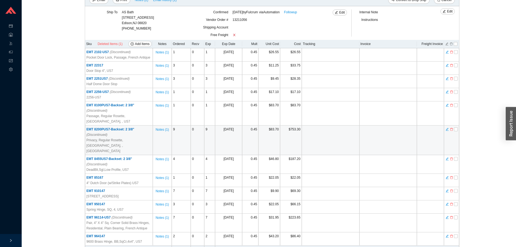
scroll to position [112, 0]
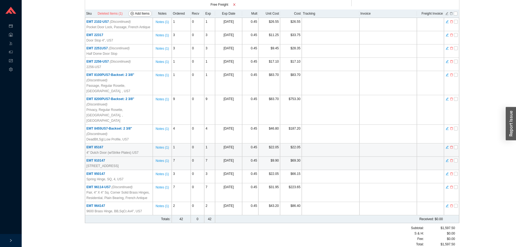
click at [94, 150] on td "EMT 85167 4" Dutch Door (w/Strike Plates) US7" at bounding box center [119, 149] width 68 height 13
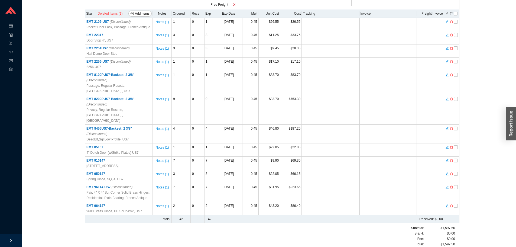
click at [479, 49] on div "Standard PO # 984704 EMTEK 800-356-2741 / orders@emtek.com Date: 8/6/25 1:45pm …" at bounding box center [269, 93] width 482 height 317
click at [453, 22] on icon "delete" at bounding box center [451, 22] width 3 height 4
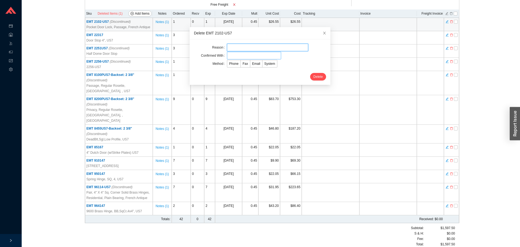
drag, startPoint x: 235, startPoint y: 48, endPoint x: 241, endPoint y: 53, distance: 8.0
click at [235, 48] on input "text" at bounding box center [267, 48] width 81 height 8
type input "cancelled per jack"
click at [227, 55] on input "text" at bounding box center [254, 56] width 54 height 8
click at [238, 55] on input "jack/ emek" at bounding box center [254, 56] width 54 height 8
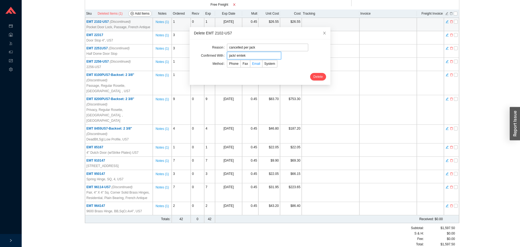
type input "jack/ emtek"
click at [255, 64] on span "Email" at bounding box center [256, 64] width 8 height 4
click at [250, 65] on input "Email" at bounding box center [250, 65] width 0 height 0
click at [317, 74] on span "Delete" at bounding box center [318, 76] width 9 height 5
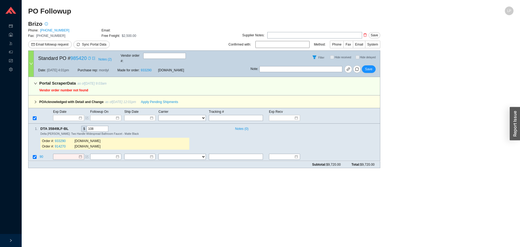
click at [89, 58] on icon "copy" at bounding box center [89, 58] width 3 height 3
click at [279, 70] on div "Note : Save" at bounding box center [316, 70] width 130 height 13
drag, startPoint x: 284, startPoint y: 63, endPoint x: 288, endPoint y: 67, distance: 6.4
click at [284, 66] on input "text" at bounding box center [301, 69] width 83 height 6
type input "emailed"
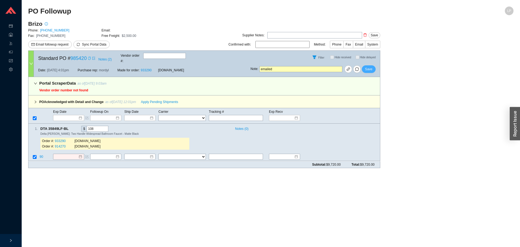
drag, startPoint x: 376, startPoint y: 67, endPoint x: 372, endPoint y: 66, distance: 4.1
click at [374, 67] on div "Note : emailed Save" at bounding box center [316, 70] width 130 height 13
click at [369, 66] on span "Save" at bounding box center [368, 68] width 7 height 5
drag, startPoint x: 374, startPoint y: 65, endPoint x: 374, endPoint y: 60, distance: 5.1
click at [374, 65] on button "Save" at bounding box center [369, 69] width 14 height 8
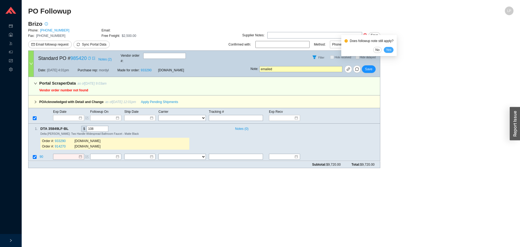
click at [391, 51] on span "Yes" at bounding box center [388, 49] width 5 height 5
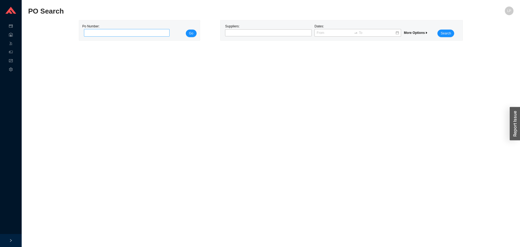
click at [108, 32] on input "tel" at bounding box center [127, 33] width 86 height 8
drag, startPoint x: 198, startPoint y: 32, endPoint x: 192, endPoint y: 32, distance: 5.4
click at [195, 32] on div "Po Number: 932167 Go" at bounding box center [139, 30] width 121 height 20
click at [192, 32] on span "Go" at bounding box center [191, 33] width 4 height 5
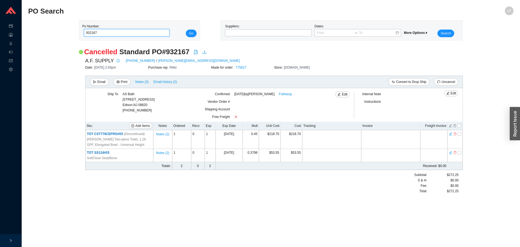
click at [140, 31] on input "932167" at bounding box center [127, 33] width 86 height 8
paste input "84704"
type input "984704"
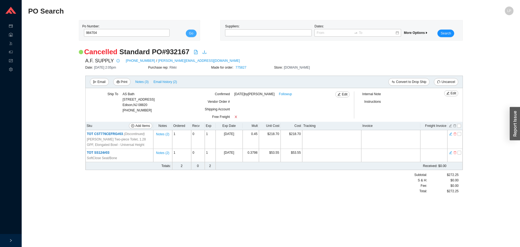
click at [191, 32] on span "Go" at bounding box center [191, 33] width 4 height 5
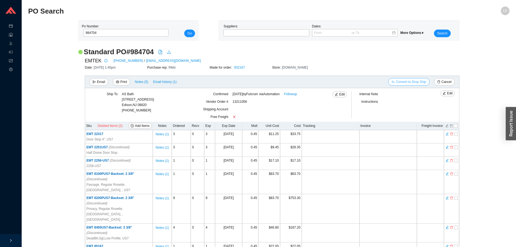
click at [418, 84] on span "Convert to Drop Ship" at bounding box center [411, 81] width 30 height 5
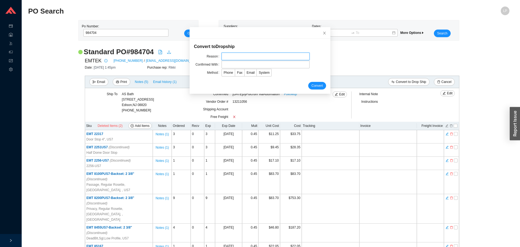
click at [262, 58] on input "text" at bounding box center [266, 57] width 88 height 8
type input "per jack"
click at [237, 68] on form "Convert to Dropship Reason per jack Confirmed With Method Phone Fax Email Syste…" at bounding box center [260, 66] width 132 height 46
click at [243, 63] on input "text" at bounding box center [266, 65] width 88 height 8
click at [234, 64] on input "jack./ em tek" at bounding box center [266, 65] width 88 height 8
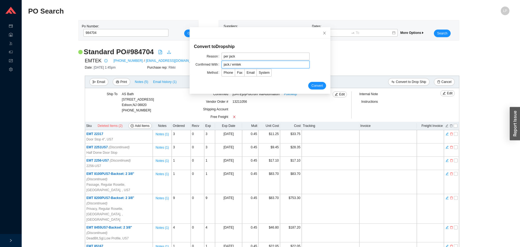
click at [227, 65] on input "jack./ emtek" at bounding box center [266, 65] width 88 height 8
type input "jack/ emtek"
click at [259, 72] on span "System" at bounding box center [264, 73] width 11 height 4
click at [257, 74] on input "System" at bounding box center [257, 74] width 0 height 0
click at [312, 84] on span "Convert" at bounding box center [317, 85] width 11 height 5
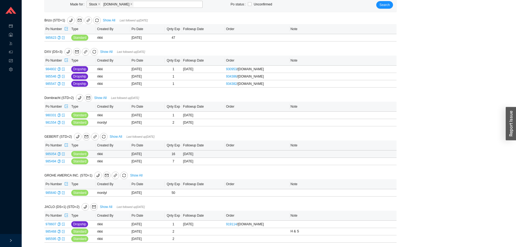
scroll to position [143, 0]
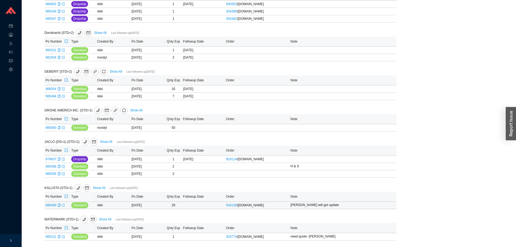
click at [63, 204] on icon "export" at bounding box center [63, 205] width 3 height 3
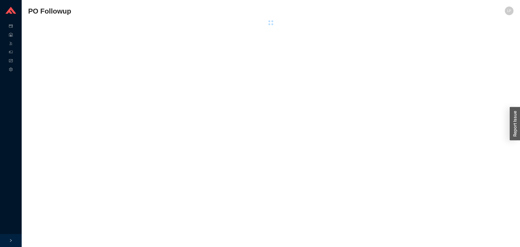
select select "1"
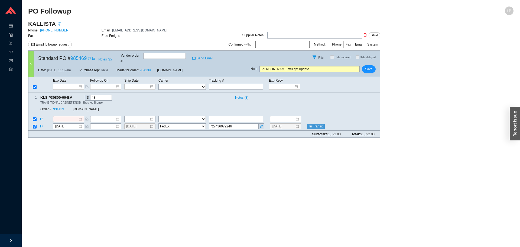
click at [88, 57] on icon "copy" at bounding box center [89, 58] width 3 height 3
click at [73, 96] on icon "copy" at bounding box center [75, 98] width 4 height 4
